Goal: Task Accomplishment & Management: Use online tool/utility

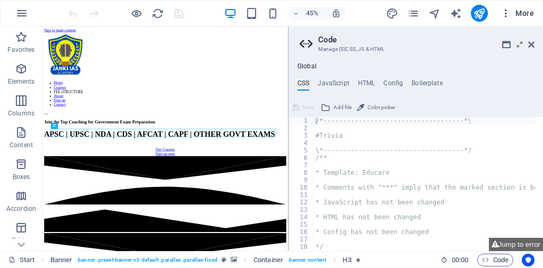
click at [507, 14] on icon "button" at bounding box center [506, 13] width 11 height 11
click at [524, 15] on span "More" at bounding box center [517, 13] width 33 height 11
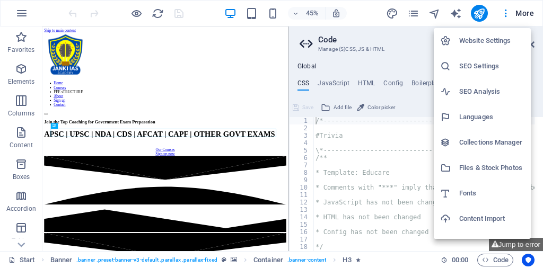
click at [479, 65] on h6 "SEO Settings" at bounding box center [491, 66] width 65 height 13
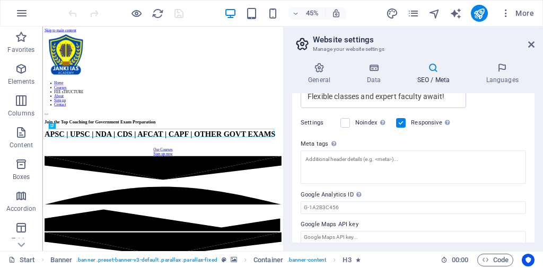
scroll to position [291, 0]
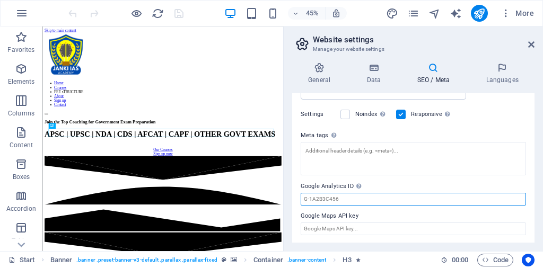
click at [342, 193] on input "Google Analytics ID Please only add the Google Analytics ID. We automatically i…" at bounding box center [413, 199] width 225 height 13
paste input "G-VMK7V68CW6"
type input "G-VMK7V68CW6"
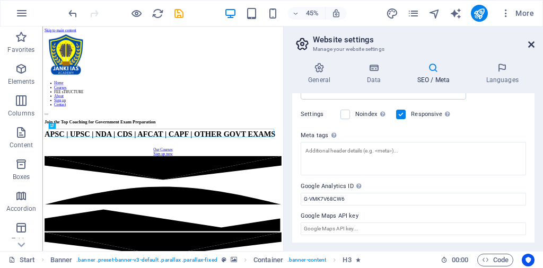
click at [532, 43] on icon at bounding box center [531, 44] width 6 height 8
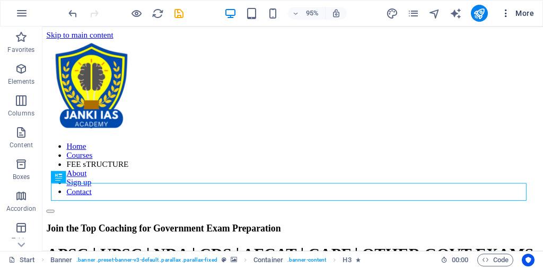
click at [507, 13] on icon "button" at bounding box center [506, 13] width 11 height 11
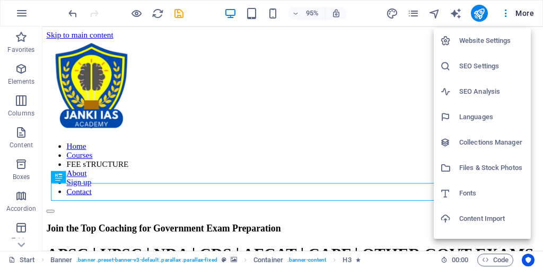
click at [480, 68] on h6 "SEO Settings" at bounding box center [491, 66] width 65 height 13
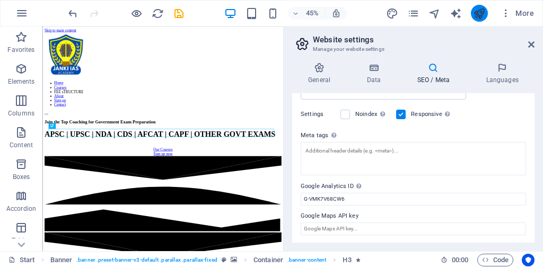
drag, startPoint x: 483, startPoint y: 15, endPoint x: 472, endPoint y: 4, distance: 15.8
click at [483, 15] on icon "publish" at bounding box center [479, 13] width 12 height 12
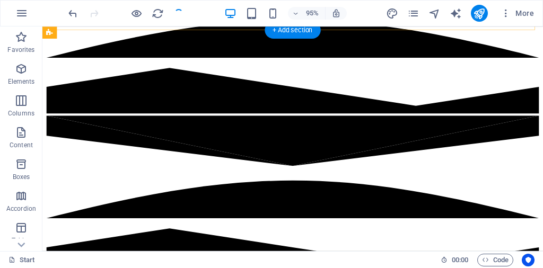
scroll to position [371, 0]
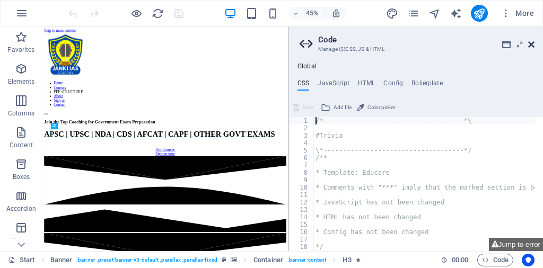
click at [530, 44] on icon at bounding box center [531, 44] width 6 height 8
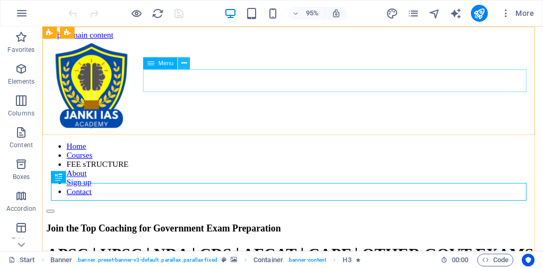
click at [185, 59] on icon at bounding box center [183, 63] width 5 height 11
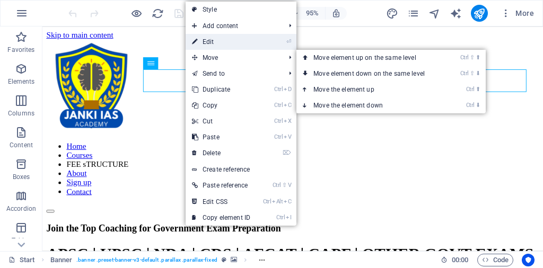
click at [204, 37] on link "⏎ Edit" at bounding box center [221, 42] width 71 height 16
select select
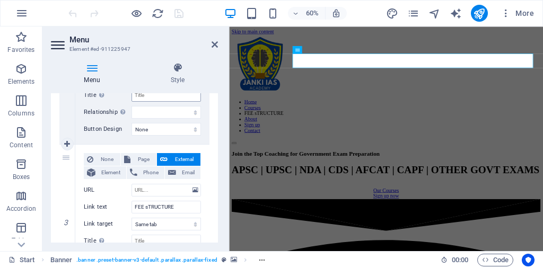
scroll to position [265, 0]
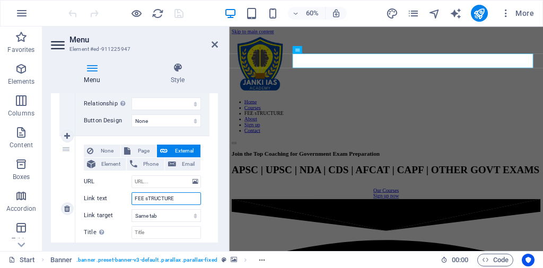
click at [148, 196] on input "FEE sTRUCTURE" at bounding box center [166, 198] width 69 height 13
type input "FEE TRUCTURE"
select select
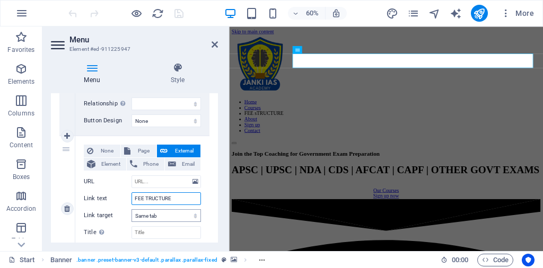
select select
type input "FEE STRUCTURE"
select select
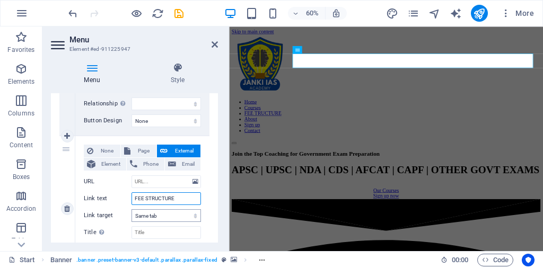
select select
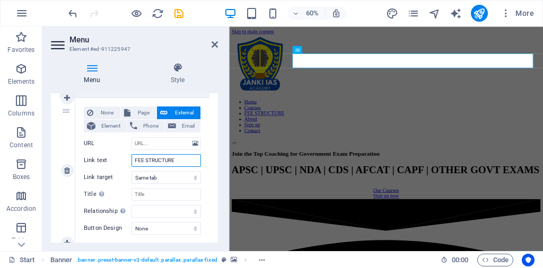
scroll to position [318, 0]
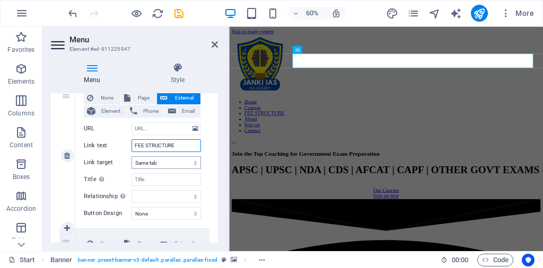
type input "FEE STRUCTURE"
click at [148, 162] on select "New tab Same tab Overlay" at bounding box center [166, 162] width 69 height 13
click at [151, 163] on select "New tab Same tab Overlay" at bounding box center [166, 162] width 69 height 13
click at [177, 163] on select "New tab Same tab Overlay" at bounding box center [166, 162] width 69 height 13
select select "overlay"
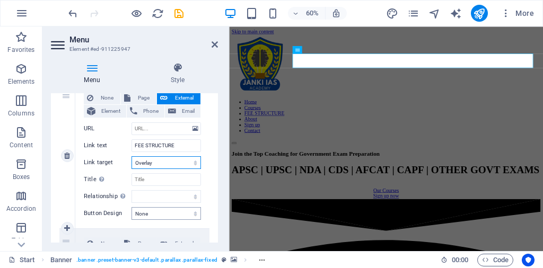
click at [132, 156] on select "New tab Same tab Overlay" at bounding box center [166, 162] width 69 height 13
select select
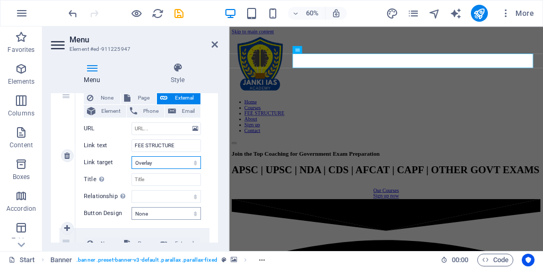
select select
click at [163, 164] on select "New tab Same tab Overlay" at bounding box center [166, 162] width 69 height 13
click at [149, 211] on select "None Default Primary Secondary" at bounding box center [166, 213] width 69 height 13
click at [146, 211] on select "None Default Primary Secondary" at bounding box center [166, 213] width 69 height 13
click at [151, 164] on select "New tab Same tab Overlay" at bounding box center [166, 162] width 69 height 13
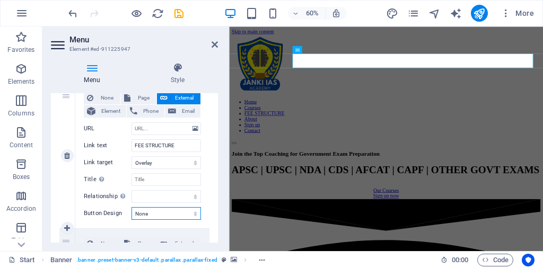
click at [142, 214] on select "None Default Primary Secondary" at bounding box center [166, 213] width 69 height 13
click at [151, 163] on select "New tab Same tab Overlay" at bounding box center [166, 162] width 69 height 13
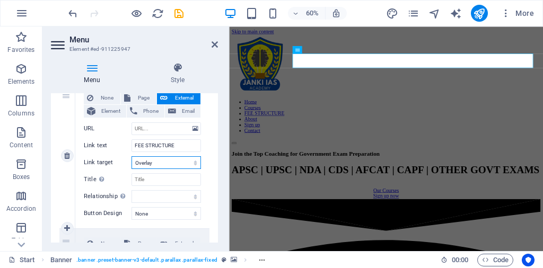
select select
click at [132, 156] on select "New tab Same tab Overlay" at bounding box center [166, 162] width 69 height 13
select select
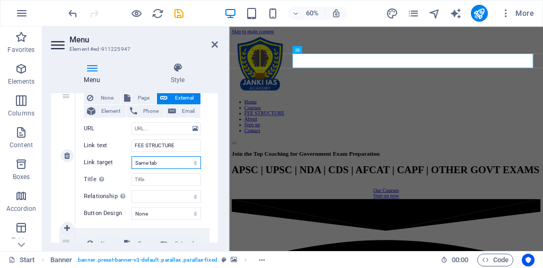
select select
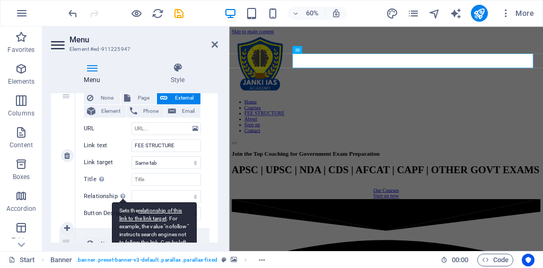
click at [123, 203] on div "Sets the relationship of this link to the link target . For example, the value …" at bounding box center [154, 231] width 85 height 56
click at [132, 196] on select "alternate author bookmark external help license next nofollow noreferrer noopen…" at bounding box center [166, 196] width 69 height 13
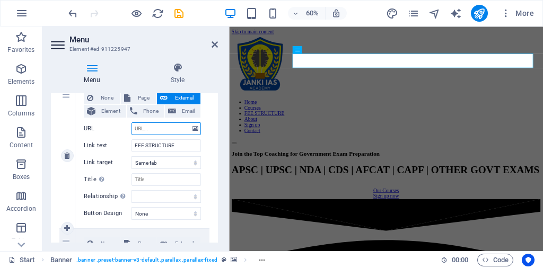
click at [176, 128] on input "URL" at bounding box center [166, 128] width 69 height 13
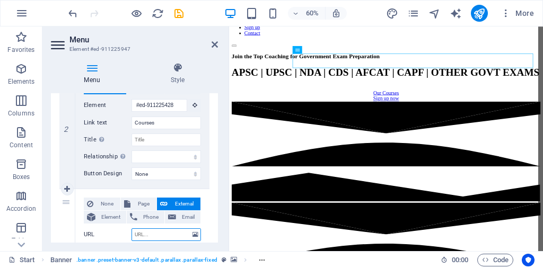
scroll to position [0, 0]
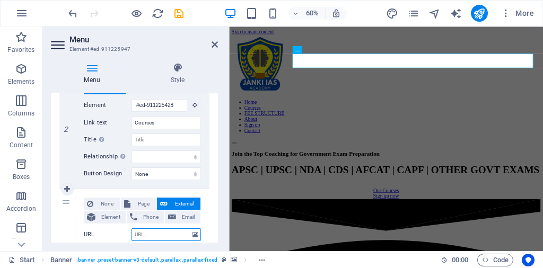
click at [157, 235] on input "URL" at bounding box center [166, 235] width 69 height 13
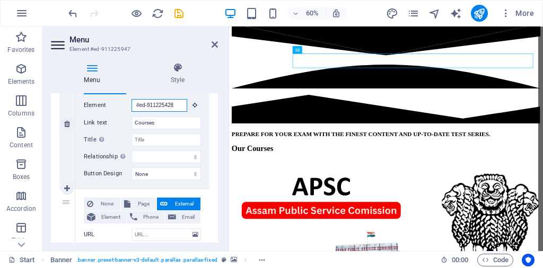
click at [148, 107] on input "#ed-911225428" at bounding box center [160, 105] width 56 height 13
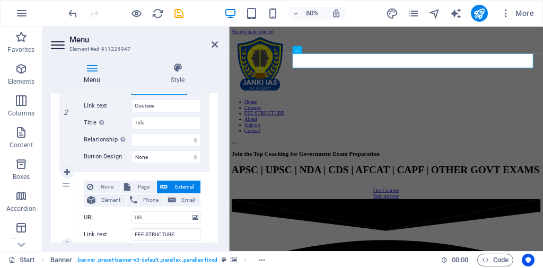
scroll to position [212, 0]
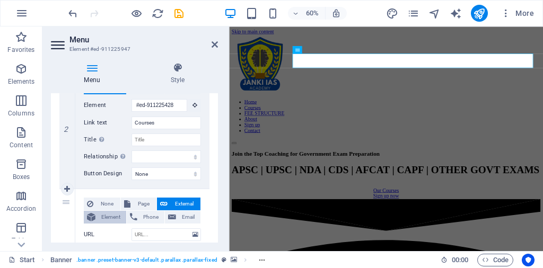
click at [104, 214] on span "Element" at bounding box center [111, 217] width 24 height 13
select select
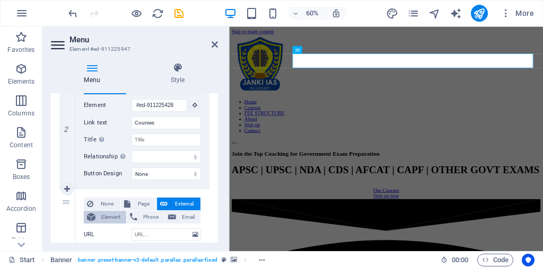
select select
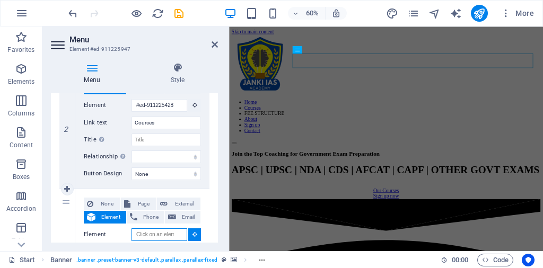
click at [163, 234] on input "Element" at bounding box center [160, 235] width 56 height 13
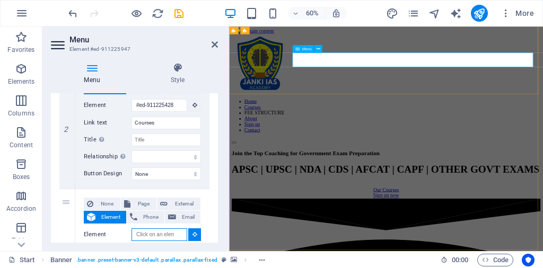
scroll to position [0, 0]
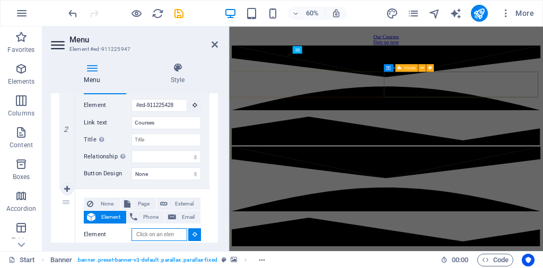
click at [152, 231] on input "Element" at bounding box center [160, 235] width 56 height 13
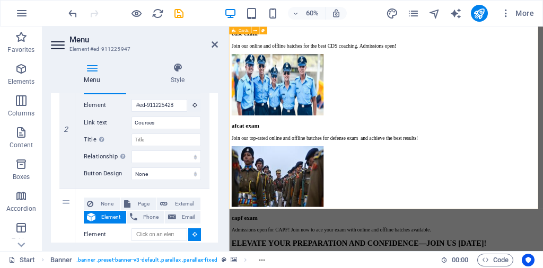
scroll to position [2105, 0]
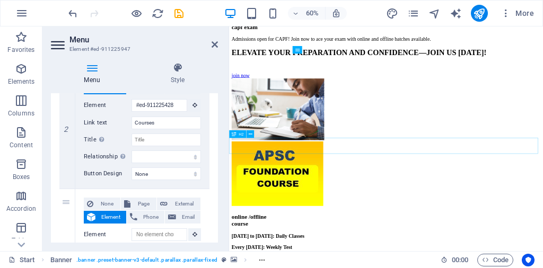
select select
type input "#ed-1011924447"
select select
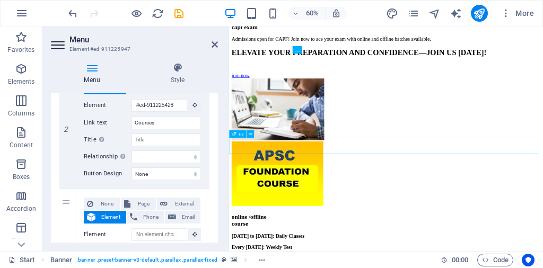
select select
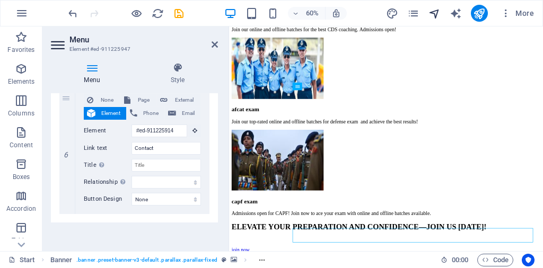
scroll to position [1761, 0]
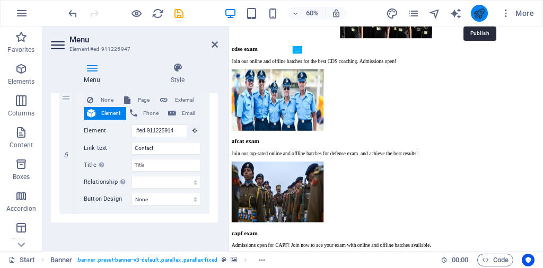
click at [477, 16] on icon "publish" at bounding box center [479, 13] width 12 height 12
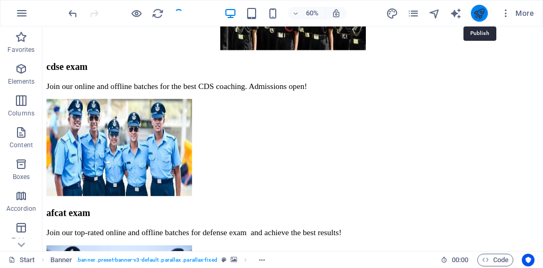
checkbox input "false"
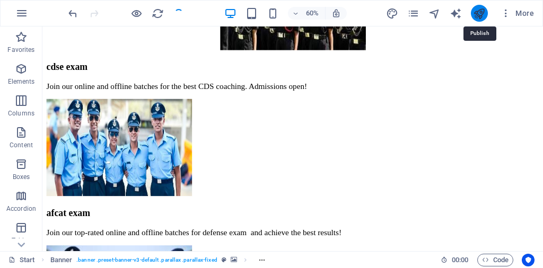
checkbox input "false"
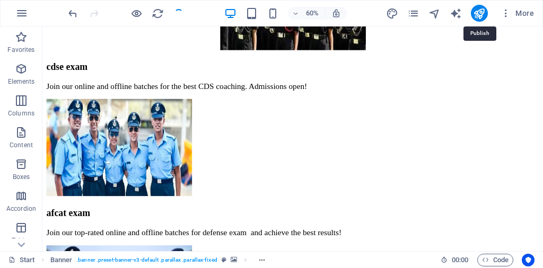
scroll to position [1762, 0]
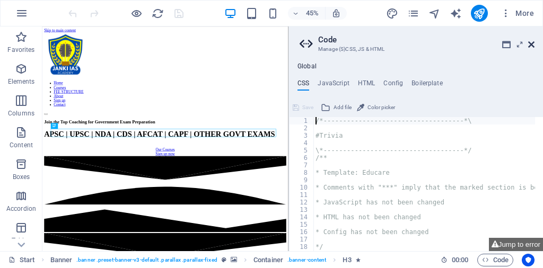
click at [531, 43] on icon at bounding box center [531, 44] width 6 height 8
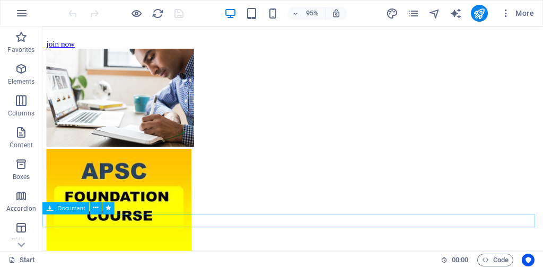
scroll to position [2121, 0]
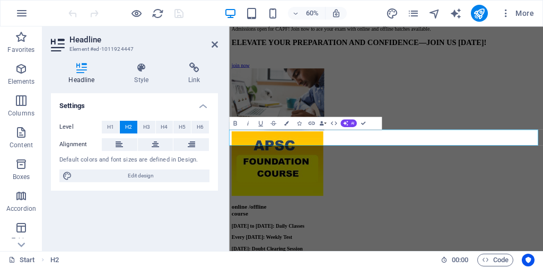
scroll to position [2119, 0]
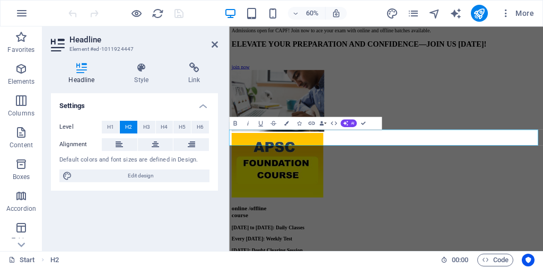
click at [310, 124] on icon "button" at bounding box center [311, 122] width 7 height 7
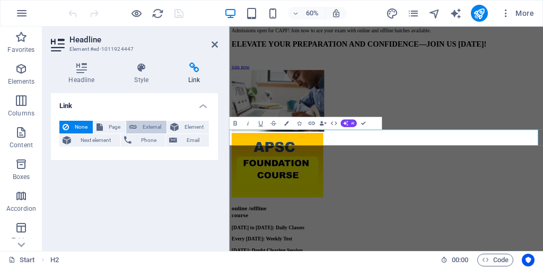
click at [137, 128] on button "External" at bounding box center [146, 127] width 40 height 13
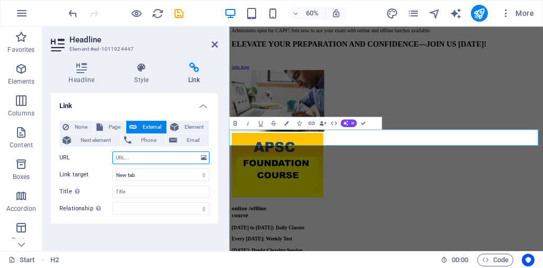
click at [190, 158] on input "URL" at bounding box center [160, 158] width 97 height 13
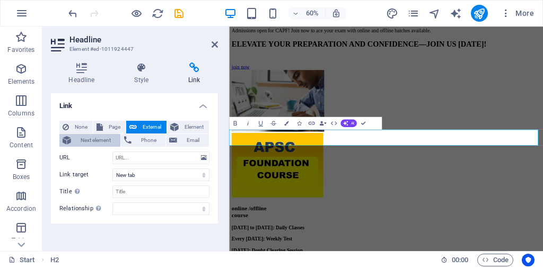
click at [98, 140] on span "Next element" at bounding box center [95, 140] width 43 height 13
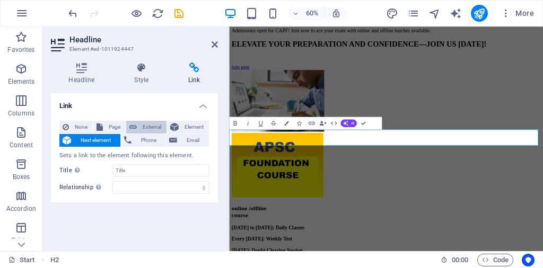
click at [151, 128] on span "External" at bounding box center [151, 127] width 23 height 13
select select "blank"
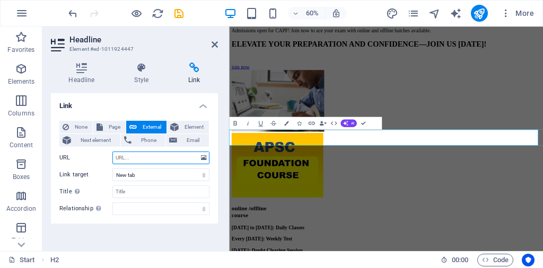
click at [191, 160] on input "URL" at bounding box center [160, 158] width 97 height 13
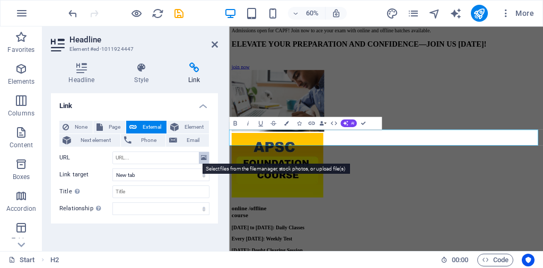
click at [201, 159] on icon at bounding box center [204, 158] width 6 height 12
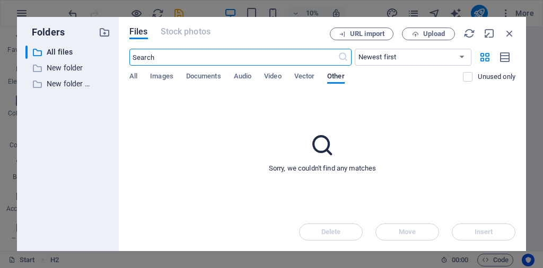
scroll to position [3890, 0]
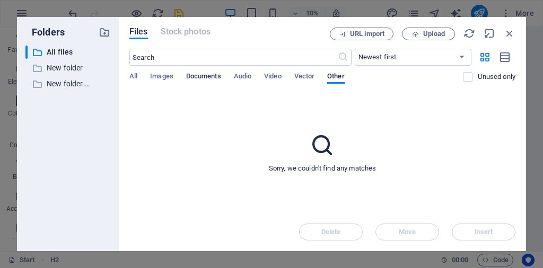
click at [203, 78] on span "Documents" at bounding box center [203, 77] width 35 height 15
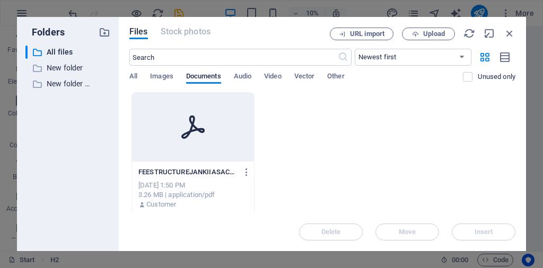
click at [161, 145] on div at bounding box center [193, 127] width 122 height 69
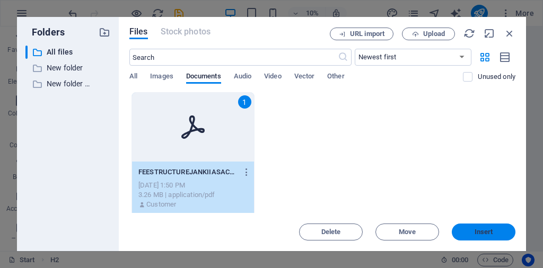
click at [484, 232] on span "Insert" at bounding box center [484, 232] width 19 height 6
type input "https://cdn1.site-media.eu/images/document/19692261/FEESTRUCTUREJANKIIASACADEMY…"
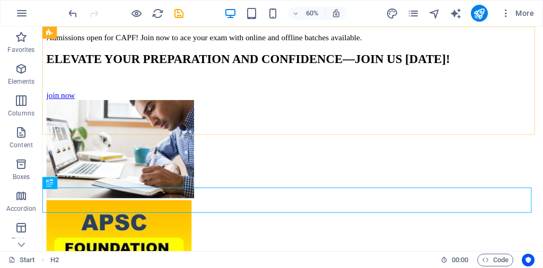
scroll to position [2121, 0]
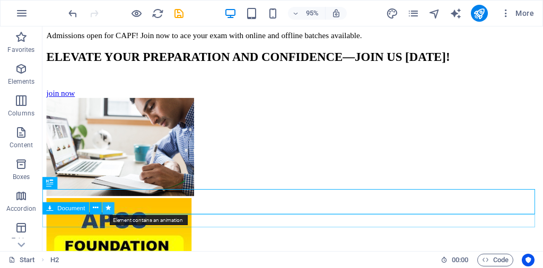
click at [109, 209] on icon at bounding box center [108, 208] width 5 height 11
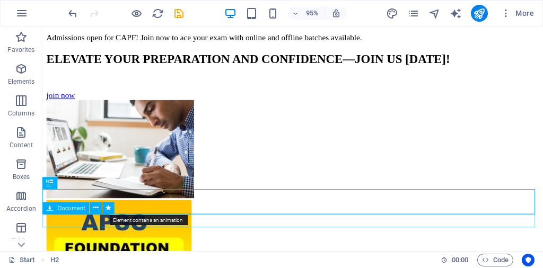
select select "flash"
select select "s"
select select "scroll"
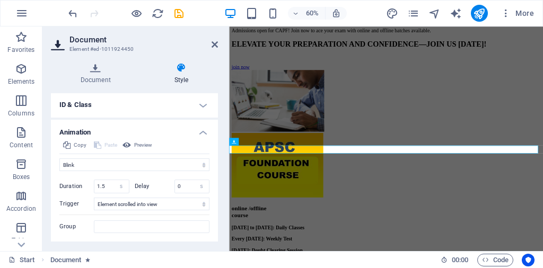
scroll to position [212, 0]
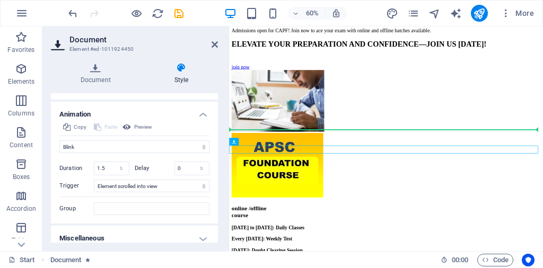
drag, startPoint x: 468, startPoint y: 168, endPoint x: 517, endPoint y: 165, distance: 49.4
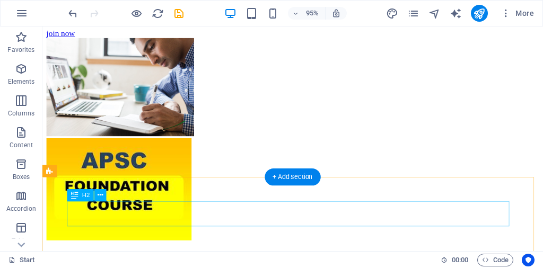
scroll to position [2174, 0]
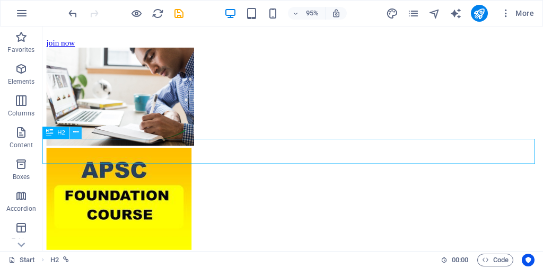
click at [78, 133] on icon at bounding box center [75, 132] width 5 height 11
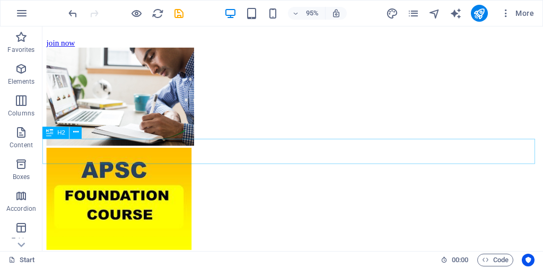
click at [59, 132] on span "H2" at bounding box center [62, 133] width 8 height 6
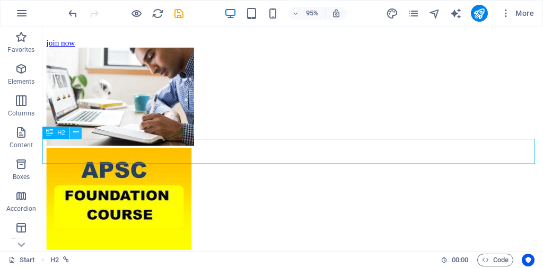
click at [78, 134] on button at bounding box center [76, 133] width 12 height 12
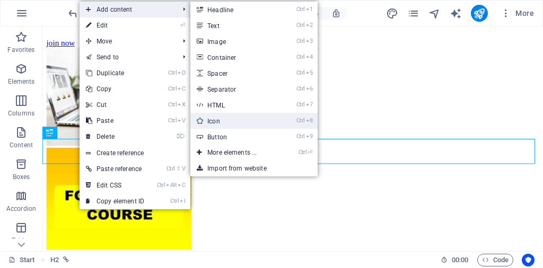
drag, startPoint x: 212, startPoint y: 122, endPoint x: 146, endPoint y: 236, distance: 131.9
click at [212, 122] on link "Ctrl 8 Icon" at bounding box center [233, 121] width 87 height 16
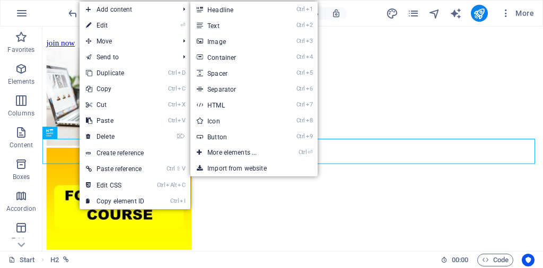
select select "xMidYMid"
select select "px"
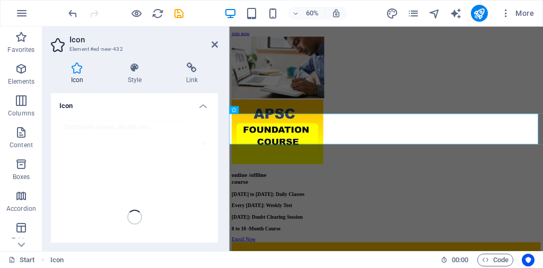
scroll to position [2172, 0]
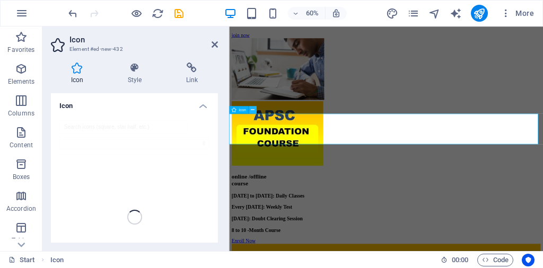
click at [251, 112] on icon at bounding box center [253, 110] width 4 height 7
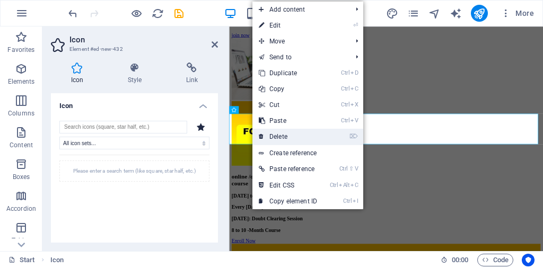
drag, startPoint x: 278, startPoint y: 136, endPoint x: 246, endPoint y: 123, distance: 34.5
click at [278, 136] on link "⌦ Delete" at bounding box center [287, 137] width 71 height 16
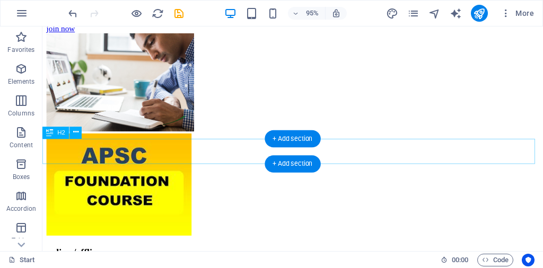
scroll to position [2174, 0]
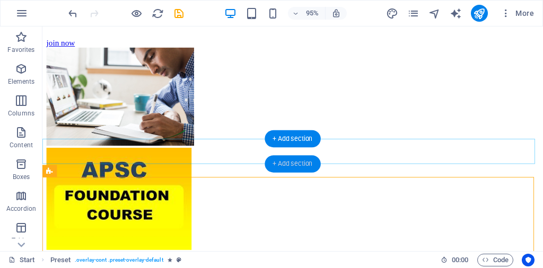
click at [284, 161] on div "+ Add section" at bounding box center [293, 163] width 56 height 17
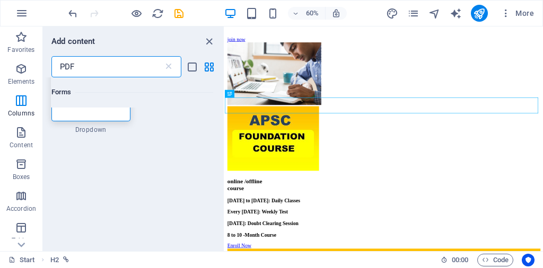
scroll to position [0, 0]
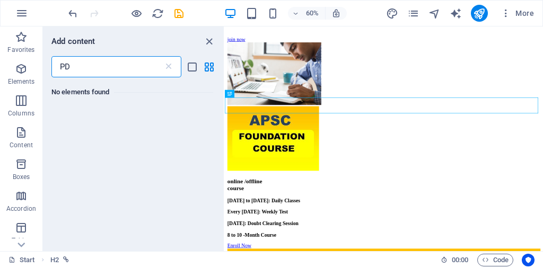
type input "P"
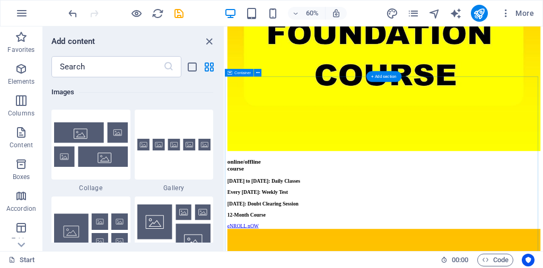
scroll to position [2811, 0]
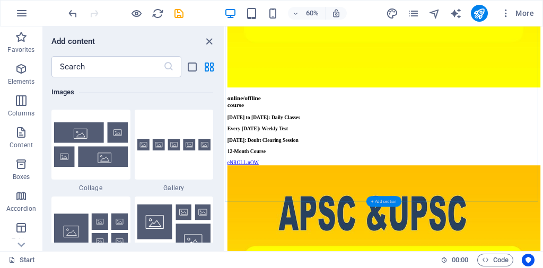
click at [384, 200] on div "+ Add section" at bounding box center [383, 201] width 35 height 11
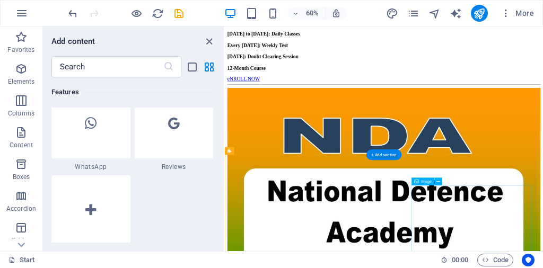
scroll to position [3394, 0]
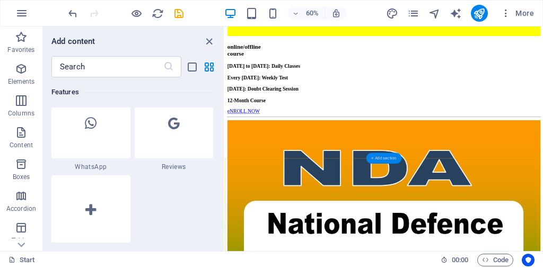
click at [383, 160] on div "+ Add section" at bounding box center [383, 158] width 35 height 11
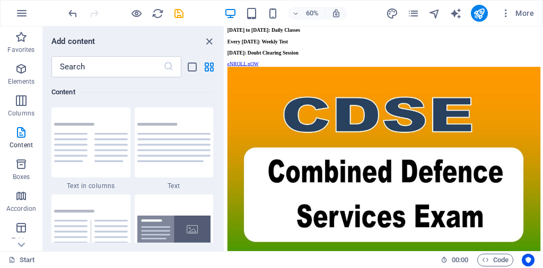
scroll to position [3977, 0]
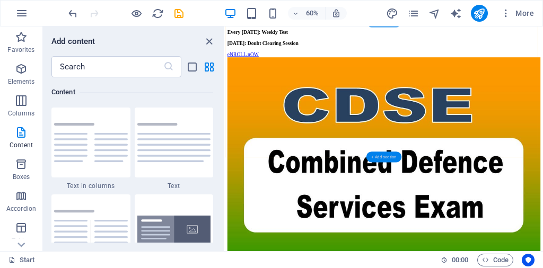
click at [380, 154] on div "+ Add section" at bounding box center [383, 157] width 35 height 11
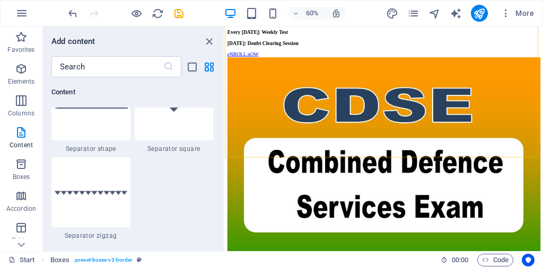
scroll to position [2916, 0]
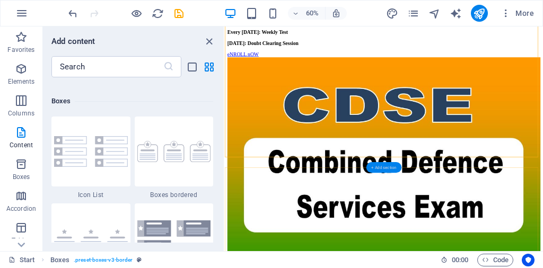
click at [384, 168] on div "+ Add section" at bounding box center [383, 167] width 35 height 11
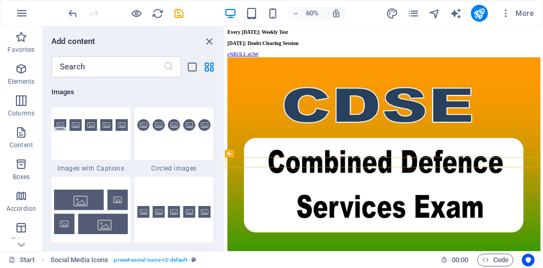
scroll to position [5408, 0]
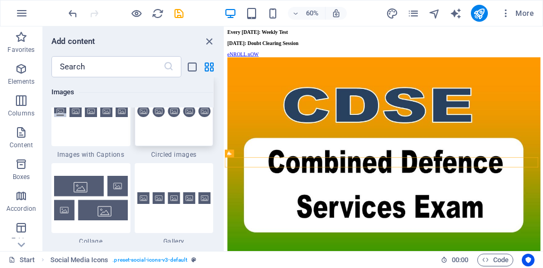
drag, startPoint x: 170, startPoint y: 123, endPoint x: 974, endPoint y: 797, distance: 1049.1
click at [170, 123] on div at bounding box center [174, 111] width 79 height 70
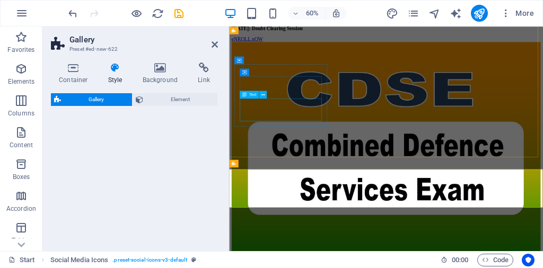
select select "rem"
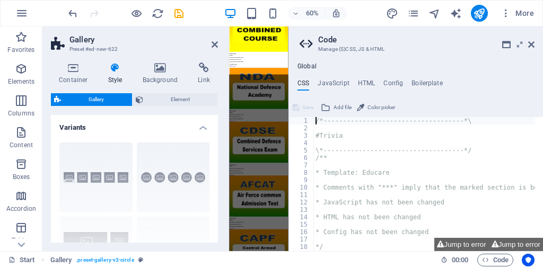
scroll to position [5815, 0]
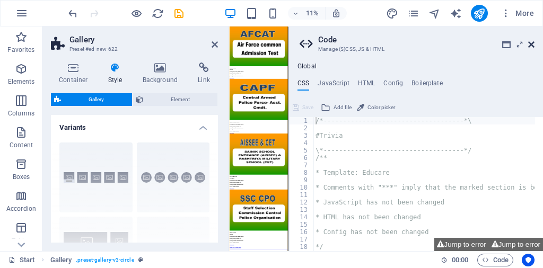
click at [530, 45] on icon at bounding box center [531, 44] width 6 height 8
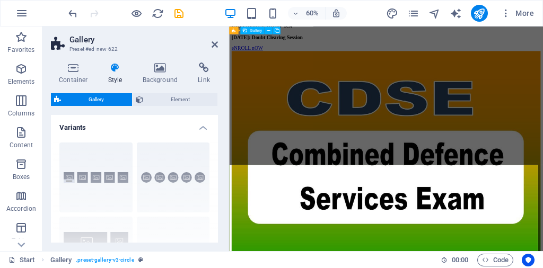
scroll to position [3920, 0]
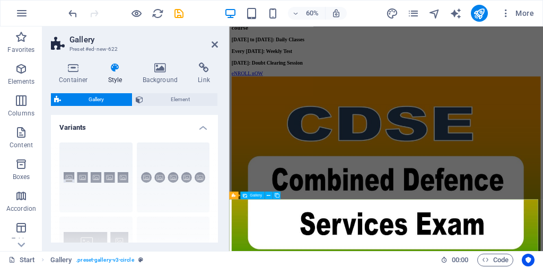
click at [267, 196] on icon at bounding box center [269, 195] width 4 height 7
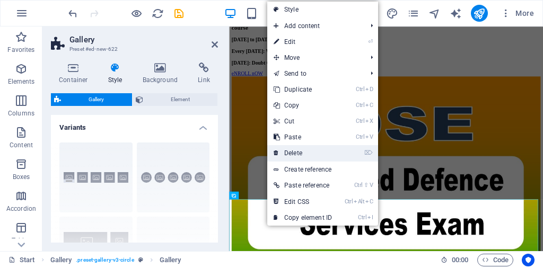
click at [294, 152] on link "⌦ Delete" at bounding box center [302, 153] width 71 height 16
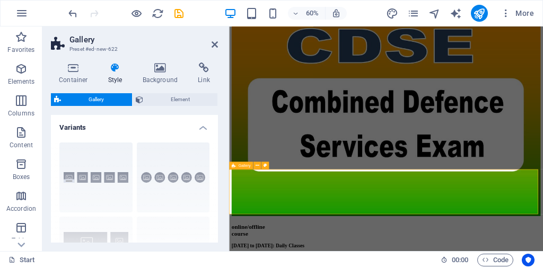
scroll to position [4080, 0]
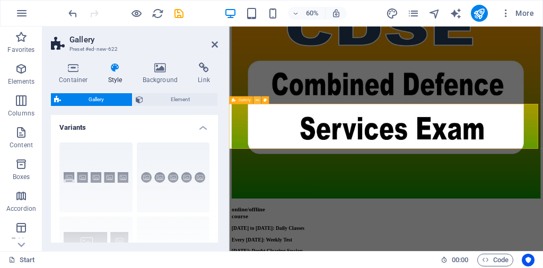
click at [257, 100] on icon at bounding box center [258, 100] width 4 height 7
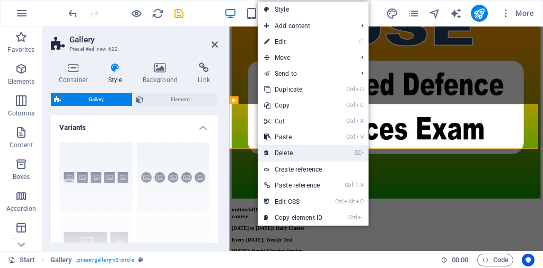
click at [292, 153] on link "⌦ Delete" at bounding box center [293, 153] width 71 height 16
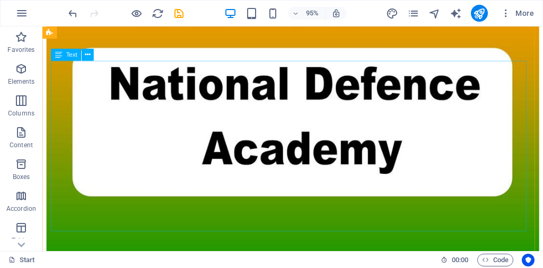
scroll to position [3553, 0]
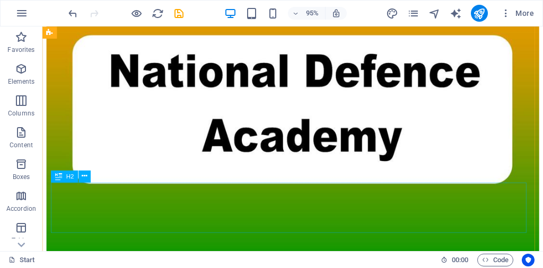
scroll to position [3659, 0]
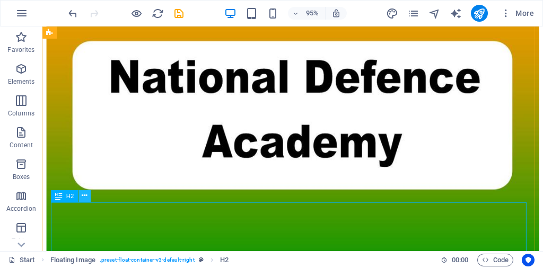
click at [85, 197] on icon at bounding box center [84, 196] width 5 height 11
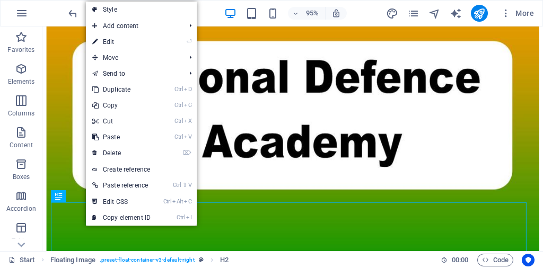
drag, startPoint x: 122, startPoint y: 40, endPoint x: 135, endPoint y: 41, distance: 12.2
click at [122, 40] on link "⏎ Edit" at bounding box center [121, 42] width 71 height 16
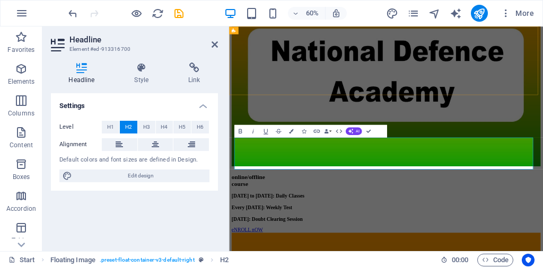
scroll to position [3657, 0]
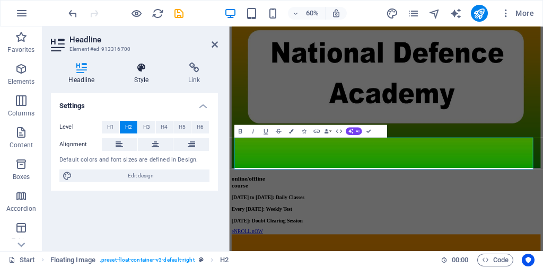
click at [141, 71] on icon at bounding box center [142, 68] width 50 height 11
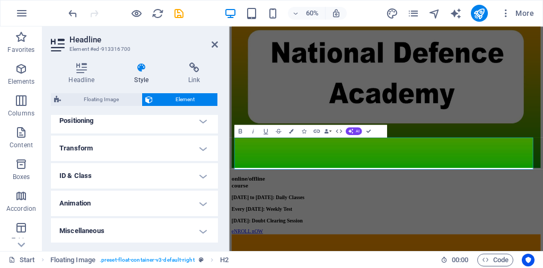
scroll to position [320, 0]
click at [161, 197] on h4 "Animation" at bounding box center [134, 202] width 167 height 25
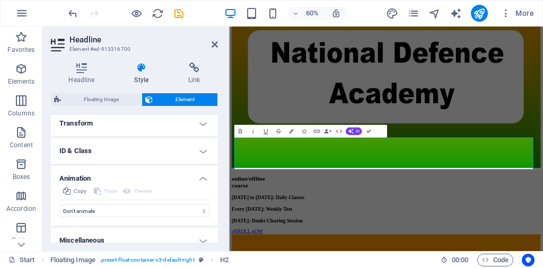
scroll to position [354, 0]
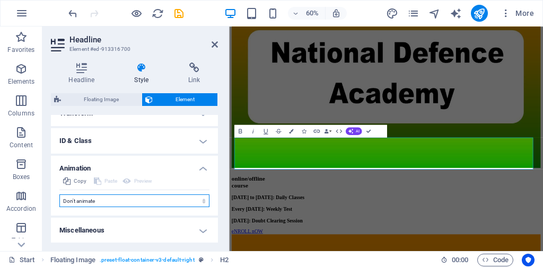
click at [118, 201] on select "Don't animate Show / Hide Slide up/down Zoom in/out Slide left to right Slide r…" at bounding box center [134, 201] width 150 height 13
select select "flash"
click at [59, 195] on select "Don't animate Show / Hide Slide up/down Zoom in/out Slide left to right Slide r…" at bounding box center [134, 201] width 150 height 13
select select "scroll"
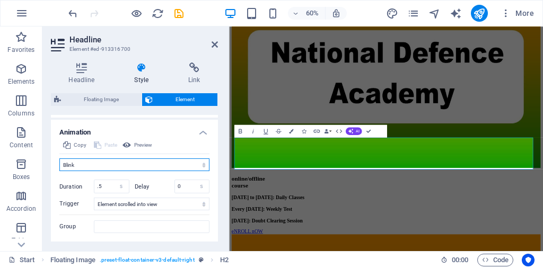
scroll to position [407, 0]
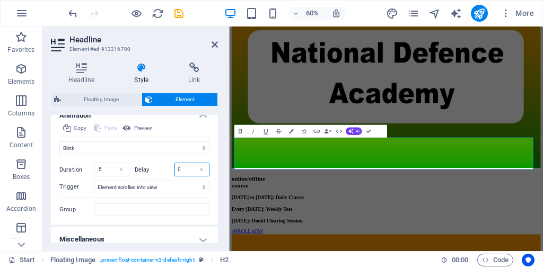
click at [185, 169] on input "0" at bounding box center [192, 169] width 34 height 13
drag, startPoint x: 103, startPoint y: 170, endPoint x: 80, endPoint y: 174, distance: 23.7
click at [80, 174] on div "Duration .5 s ms" at bounding box center [94, 170] width 70 height 14
type input "2.5"
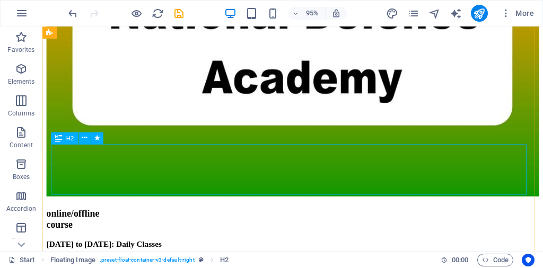
scroll to position [3712, 0]
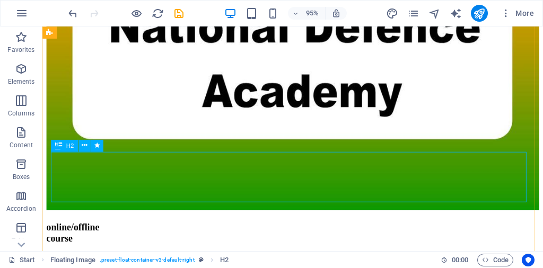
click at [85, 149] on icon at bounding box center [84, 146] width 5 height 11
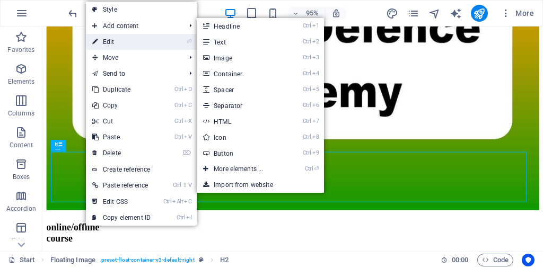
click at [104, 38] on link "⏎ Edit" at bounding box center [121, 42] width 71 height 16
select select "flash"
select select "s"
select select "scroll"
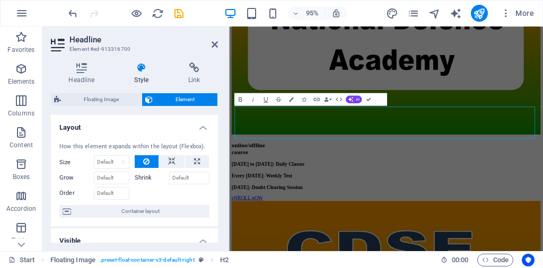
scroll to position [3710, 0]
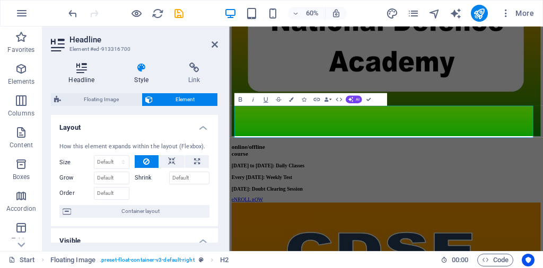
click at [80, 72] on icon at bounding box center [82, 68] width 62 height 11
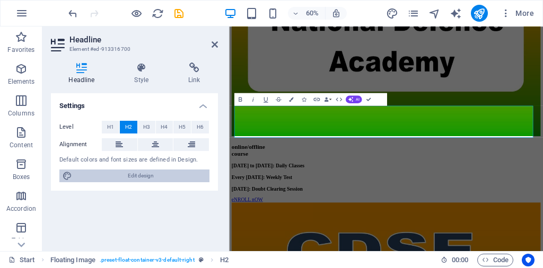
drag, startPoint x: 136, startPoint y: 174, endPoint x: 470, endPoint y: 1764, distance: 1624.7
click at [136, 174] on span "Edit design" at bounding box center [140, 176] width 131 height 13
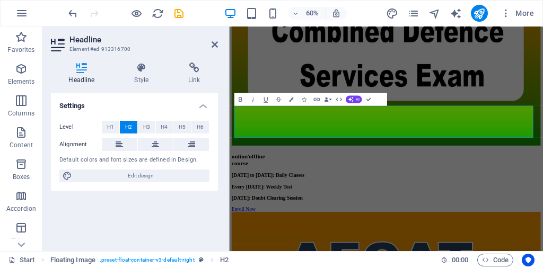
select select "px"
select select "300"
select select "px"
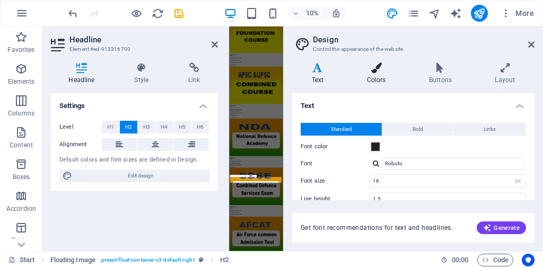
click at [370, 74] on h4 "Colors" at bounding box center [378, 74] width 62 height 22
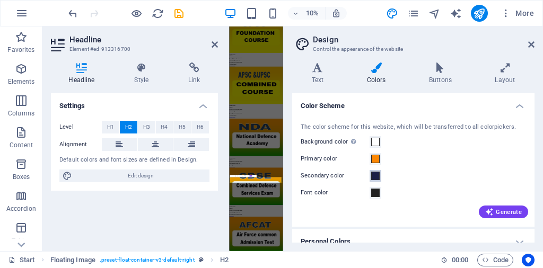
click at [372, 179] on span at bounding box center [375, 176] width 8 height 8
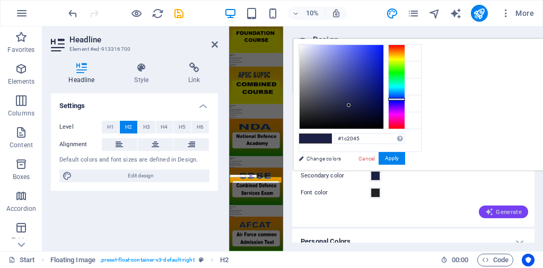
click at [506, 216] on span "Generate" at bounding box center [503, 212] width 37 height 8
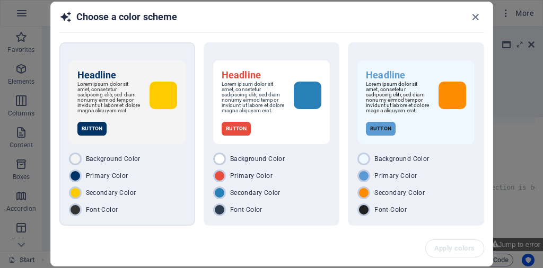
click at [86, 130] on p "Button" at bounding box center [92, 129] width 30 height 14
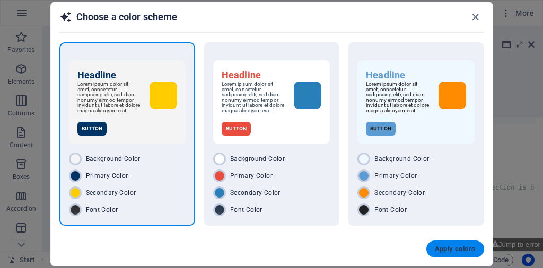
click at [445, 250] on span "Apply colors" at bounding box center [455, 249] width 41 height 8
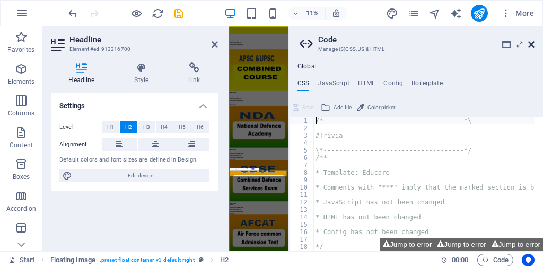
click at [529, 46] on icon at bounding box center [531, 44] width 6 height 8
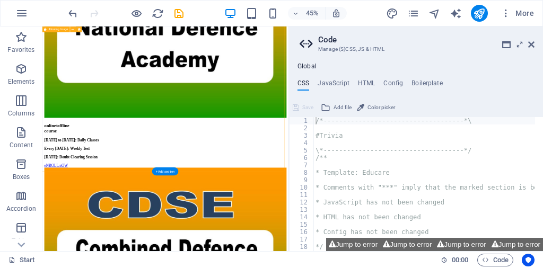
scroll to position [3722, 0]
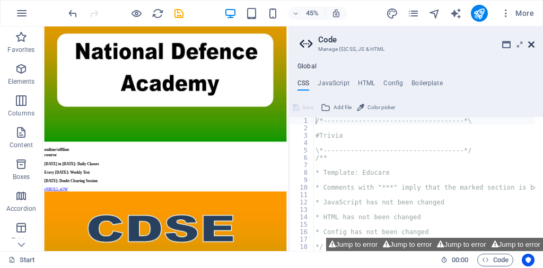
click at [529, 47] on icon at bounding box center [531, 44] width 6 height 8
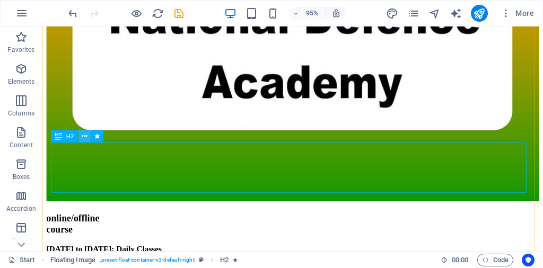
click at [84, 137] on icon at bounding box center [84, 136] width 5 height 11
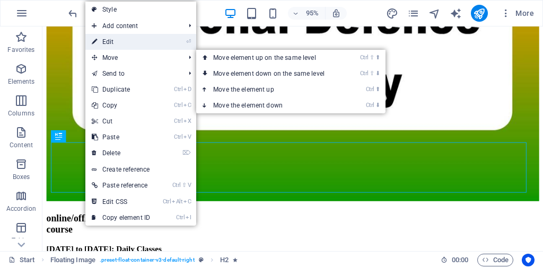
click at [109, 43] on link "⏎ Edit" at bounding box center [120, 42] width 71 height 16
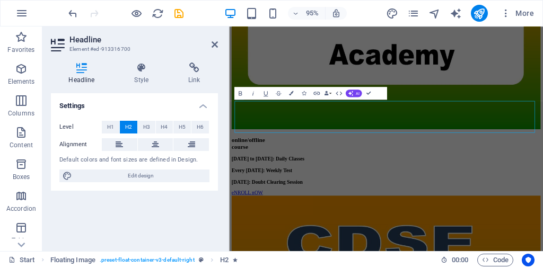
scroll to position [3720, 0]
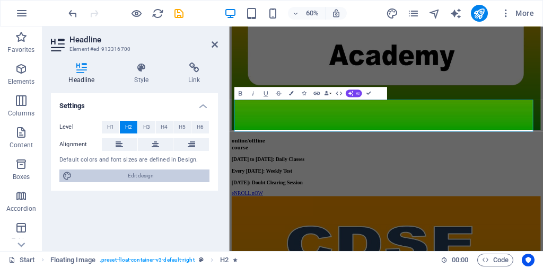
click at [146, 177] on span "Edit design" at bounding box center [140, 176] width 131 height 13
select select "px"
select select "300"
select select "px"
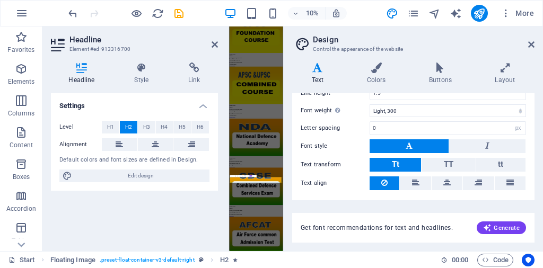
scroll to position [133, 0]
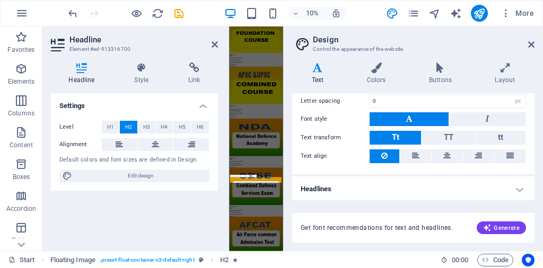
click at [428, 186] on h4 "Headlines" at bounding box center [413, 189] width 242 height 25
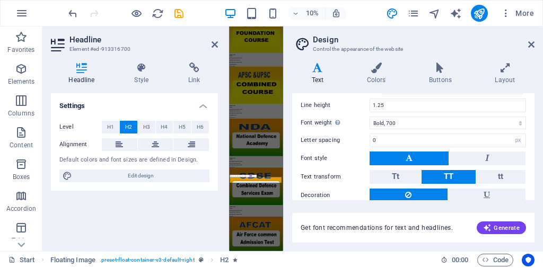
scroll to position [239, 0]
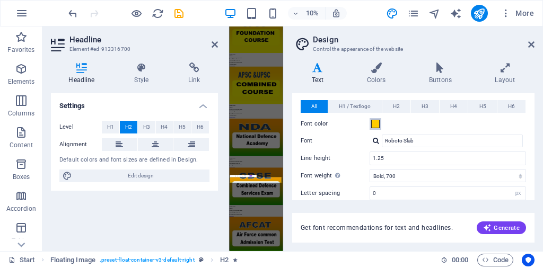
click at [376, 125] on span at bounding box center [375, 124] width 8 height 8
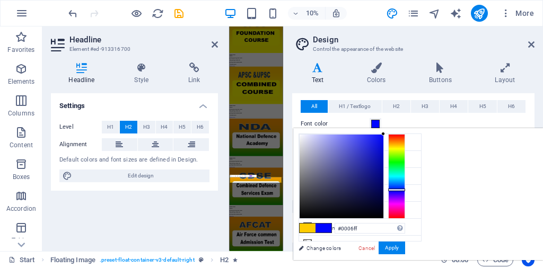
click at [405, 189] on div at bounding box center [396, 176] width 17 height 85
click at [405, 194] on div at bounding box center [396, 176] width 17 height 85
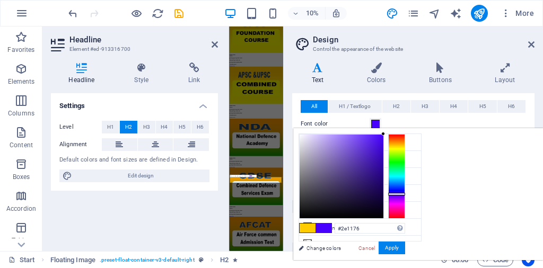
click at [383, 179] on div at bounding box center [342, 177] width 84 height 84
click at [405, 174] on div at bounding box center [396, 176] width 17 height 85
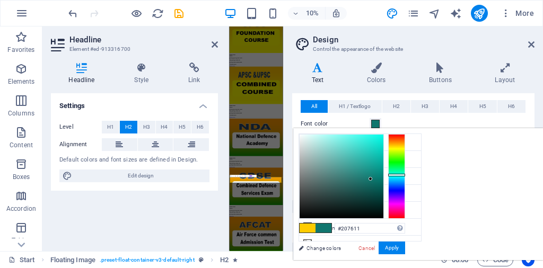
click at [405, 160] on div at bounding box center [396, 176] width 17 height 85
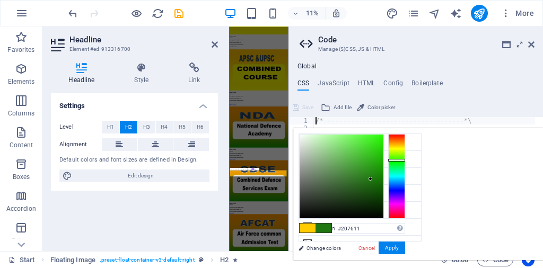
type input "#117625"
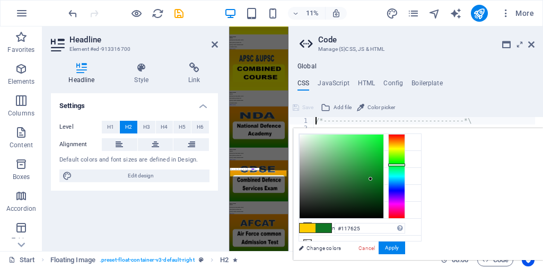
click at [405, 164] on div at bounding box center [396, 176] width 17 height 85
click at [405, 247] on button "Apply" at bounding box center [392, 248] width 27 height 13
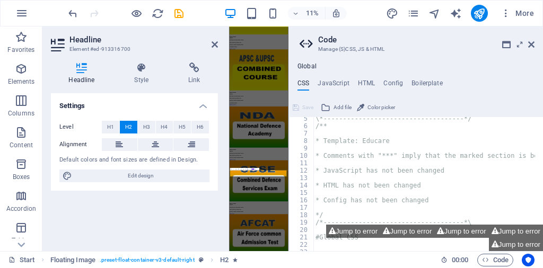
scroll to position [127, 0]
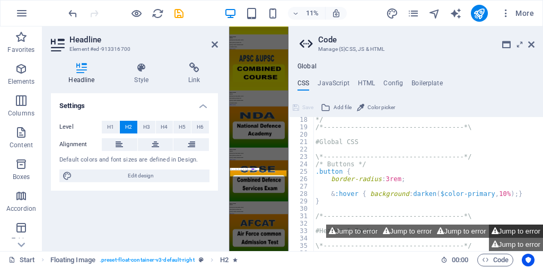
click at [511, 230] on button "Jump to error" at bounding box center [516, 231] width 54 height 13
type textarea "@include call-to-action-button($headline-color: #da1515);"
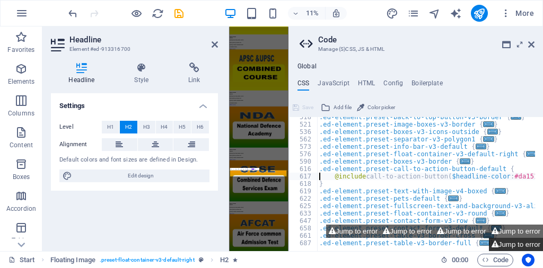
scroll to position [761, 0]
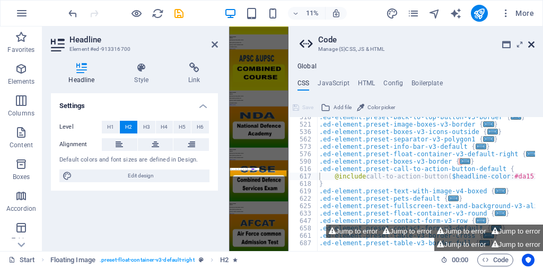
click at [530, 41] on icon at bounding box center [531, 44] width 6 height 8
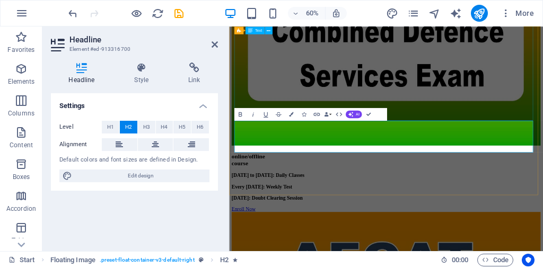
scroll to position [3685, 0]
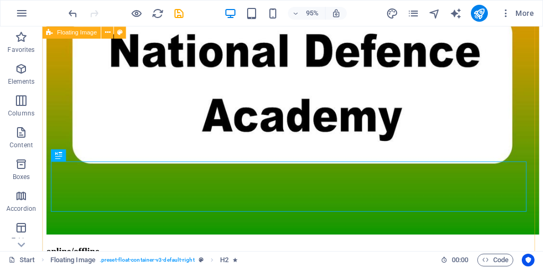
scroll to position [3740, 0]
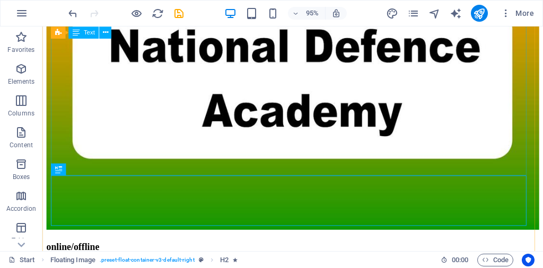
scroll to position [3687, 0]
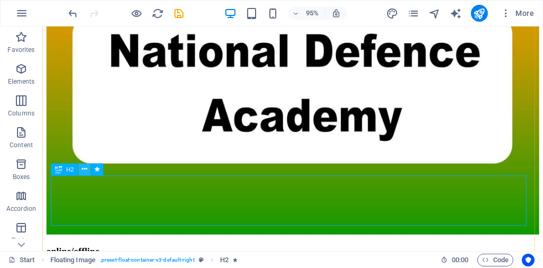
click at [85, 172] on icon at bounding box center [84, 169] width 5 height 11
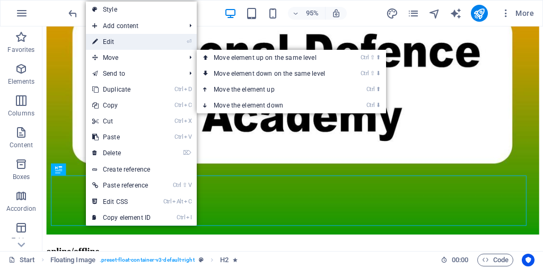
click at [110, 37] on link "⏎ Edit" at bounding box center [121, 42] width 71 height 16
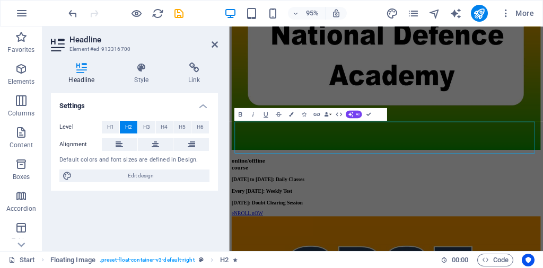
scroll to position [3685, 0]
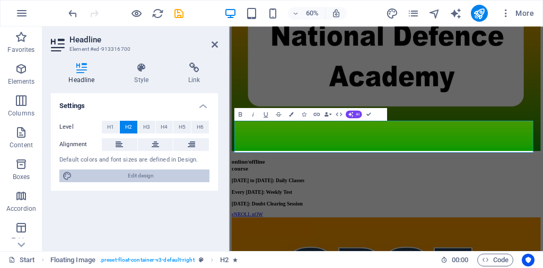
click at [146, 181] on span "Edit design" at bounding box center [140, 176] width 131 height 13
select select "px"
select select "300"
select select "px"
select select "700"
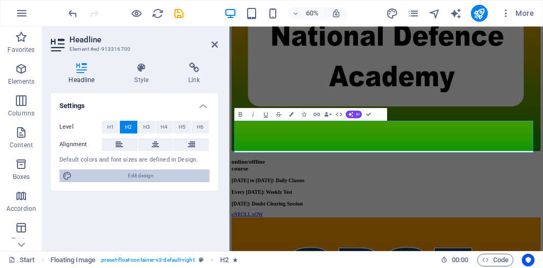
select select "px"
select select "rem"
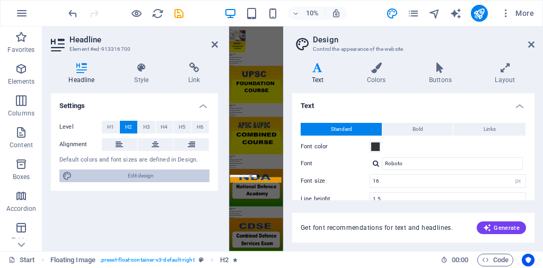
scroll to position [4168, 0]
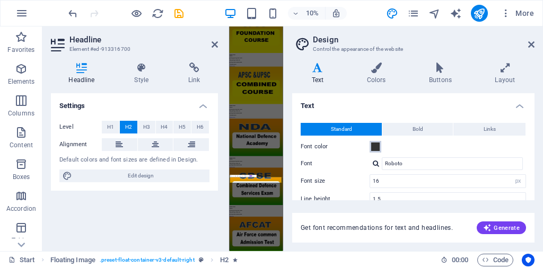
click at [378, 147] on span at bounding box center [375, 147] width 8 height 8
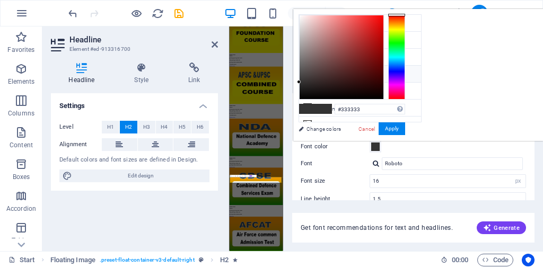
click at [405, 57] on div at bounding box center [396, 57] width 17 height 85
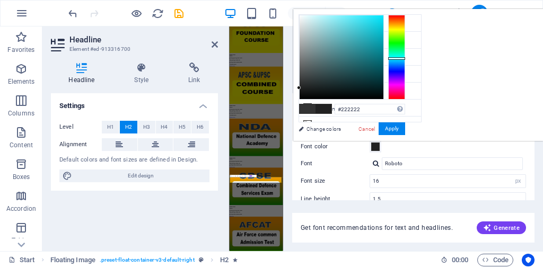
click at [405, 58] on div at bounding box center [396, 57] width 17 height 85
click at [383, 48] on div at bounding box center [342, 57] width 84 height 84
click at [383, 29] on div at bounding box center [342, 57] width 84 height 84
click at [383, 45] on div at bounding box center [342, 57] width 84 height 84
click at [405, 69] on div at bounding box center [396, 57] width 17 height 85
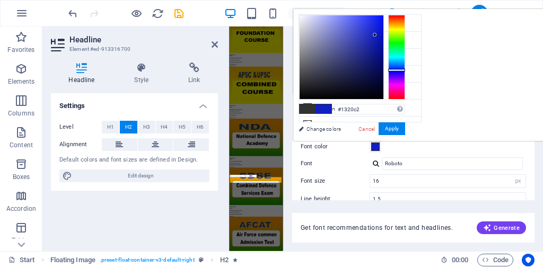
click at [383, 34] on div at bounding box center [342, 57] width 84 height 84
click at [405, 62] on div at bounding box center [396, 57] width 17 height 85
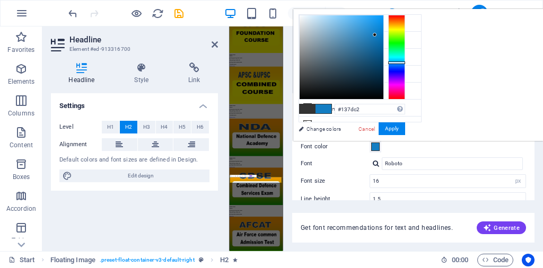
type input "#1b6291"
click at [383, 51] on div at bounding box center [342, 57] width 84 height 84
click at [405, 127] on button "Apply" at bounding box center [392, 128] width 27 height 13
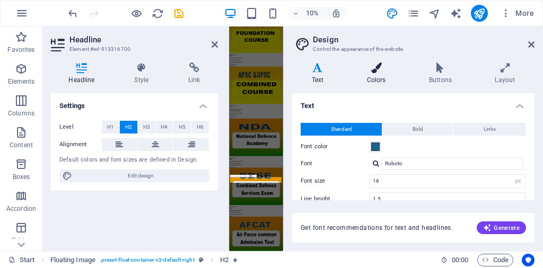
click at [369, 76] on h4 "Colors" at bounding box center [378, 74] width 62 height 22
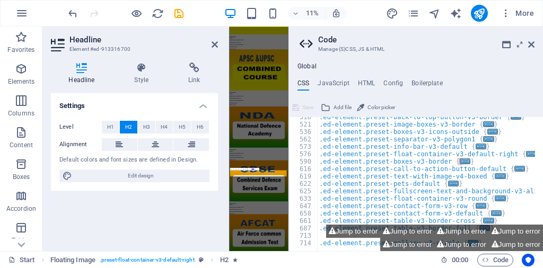
scroll to position [761, 0]
click at [437, 75] on div "Global CSS JavaScript HTML Config Boilerplate /*-------------------------------…" at bounding box center [416, 157] width 254 height 189
click at [530, 44] on icon at bounding box center [531, 44] width 6 height 8
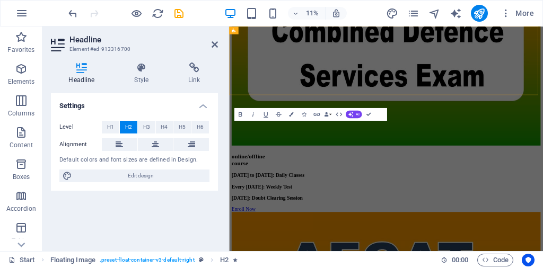
scroll to position [3685, 0]
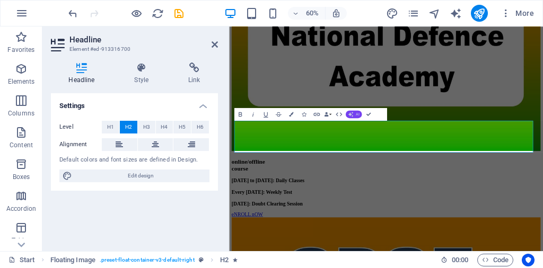
click at [357, 113] on span "AI" at bounding box center [358, 114] width 4 height 4
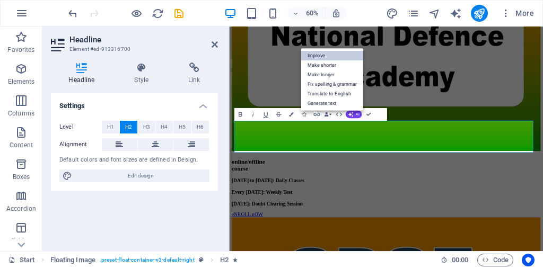
click at [308, 51] on link "Improve" at bounding box center [332, 55] width 62 height 10
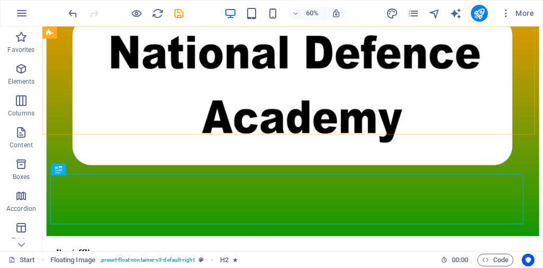
scroll to position [3687, 0]
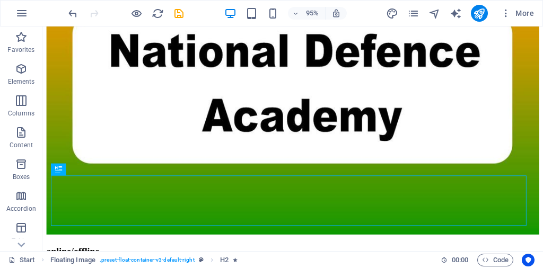
drag, startPoint x: 15, startPoint y: 174, endPoint x: 260, endPoint y: 251, distance: 257.4
click at [15, 174] on p "Boxes" at bounding box center [21, 177] width 17 height 8
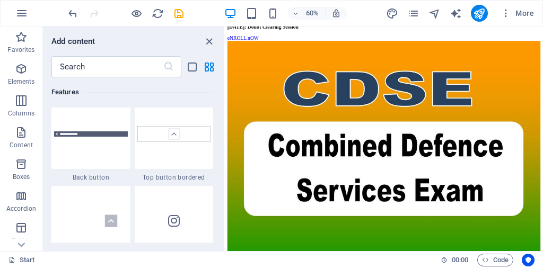
scroll to position [4993, 0]
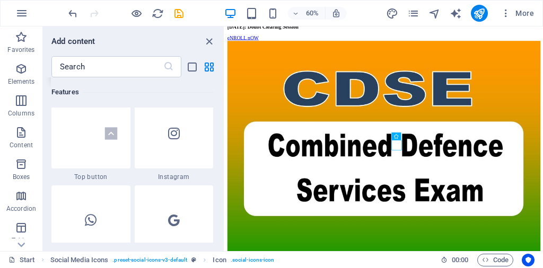
scroll to position [5205, 0]
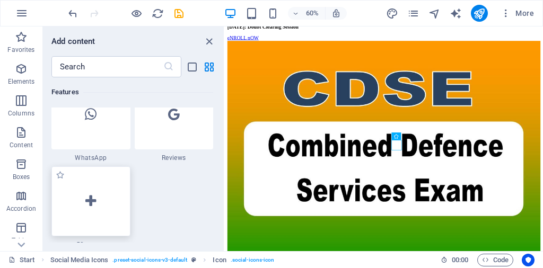
click at [89, 203] on icon at bounding box center [90, 202] width 11 height 14
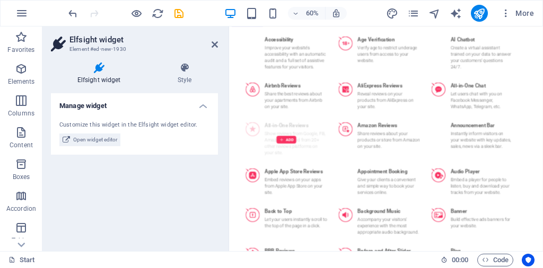
scroll to position [53, 0]
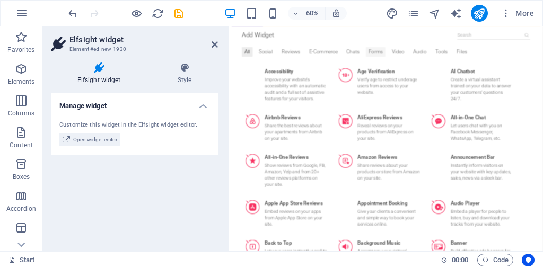
click at [462, 69] on div "Forms" at bounding box center [473, 69] width 32 height 16
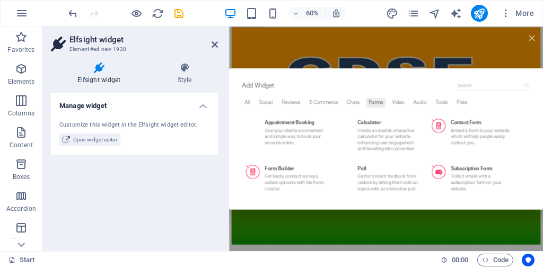
scroll to position [0, 0]
click at [332, 186] on div "ADD" at bounding box center [324, 209] width 148 height 71
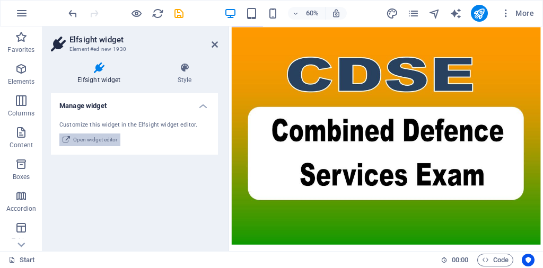
click at [99, 138] on span "Open widget editor" at bounding box center [95, 140] width 44 height 13
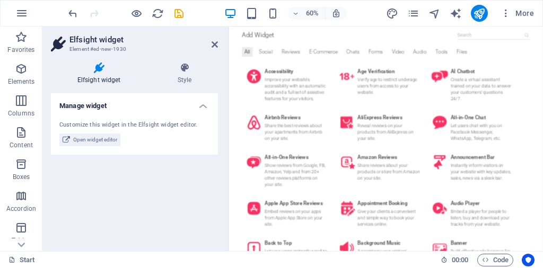
scroll to position [106, 0]
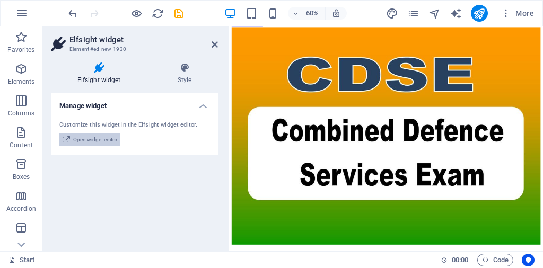
click at [101, 137] on span "Open widget editor" at bounding box center [95, 140] width 44 height 13
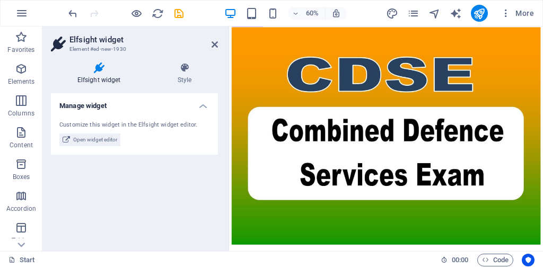
click at [72, 5] on div at bounding box center [125, 13] width 119 height 17
click at [73, 14] on icon "undo" at bounding box center [73, 13] width 12 height 12
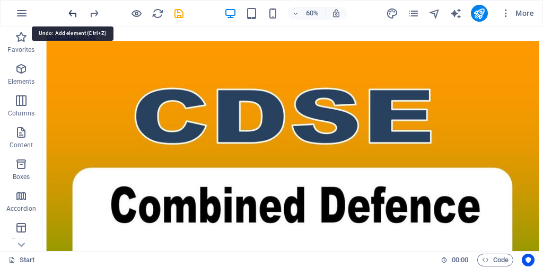
scroll to position [4005, 0]
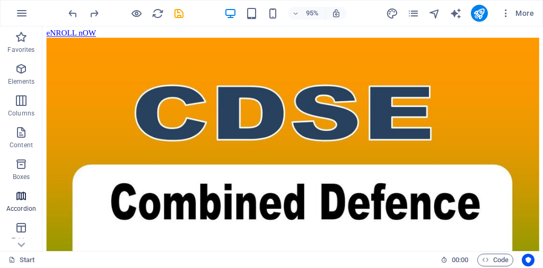
click at [21, 199] on icon "button" at bounding box center [21, 196] width 13 height 13
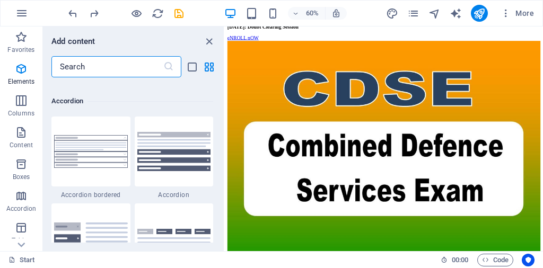
scroll to position [3385, 0]
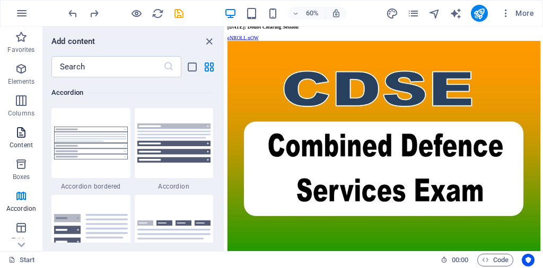
click at [23, 143] on p "Content" at bounding box center [21, 145] width 23 height 8
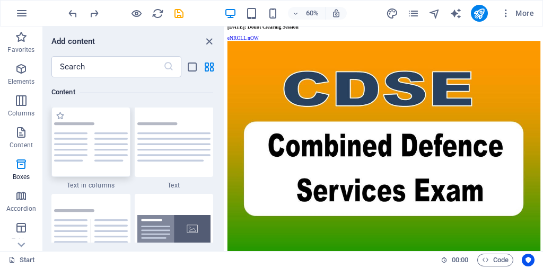
scroll to position [1856, 0]
click at [20, 106] on icon "button" at bounding box center [21, 100] width 13 height 13
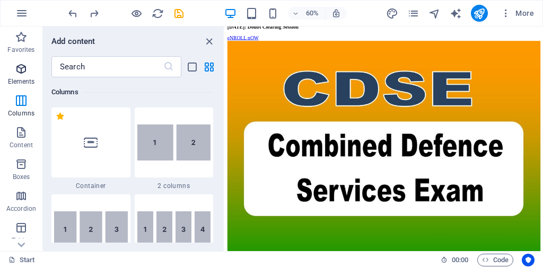
click at [24, 77] on p "Elements" at bounding box center [21, 81] width 27 height 8
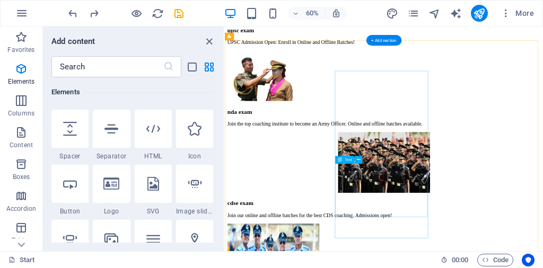
scroll to position [1142, 0]
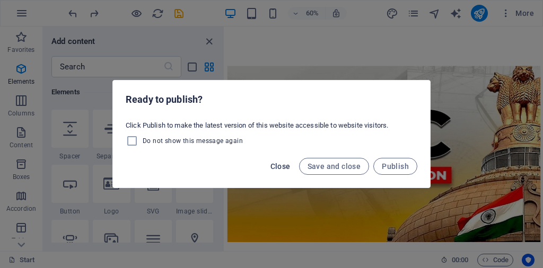
click at [280, 168] on span "Close" at bounding box center [280, 166] width 20 height 8
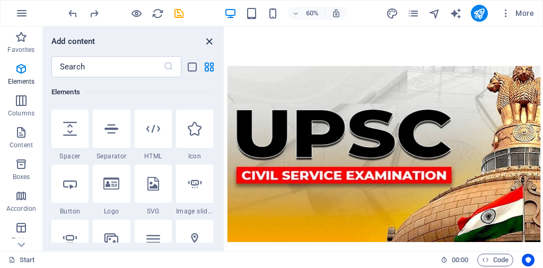
click at [211, 43] on icon "close panel" at bounding box center [209, 42] width 12 height 12
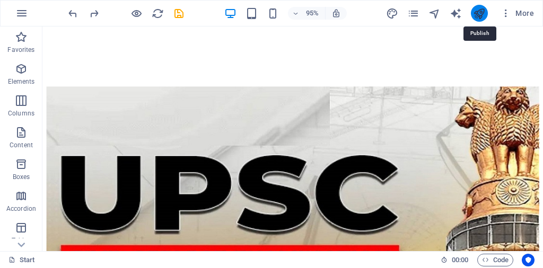
click at [478, 12] on icon "publish" at bounding box center [479, 13] width 12 height 12
checkbox input "false"
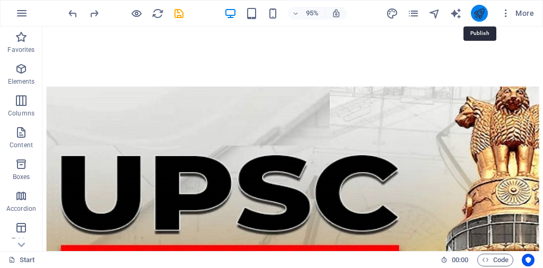
checkbox input "false"
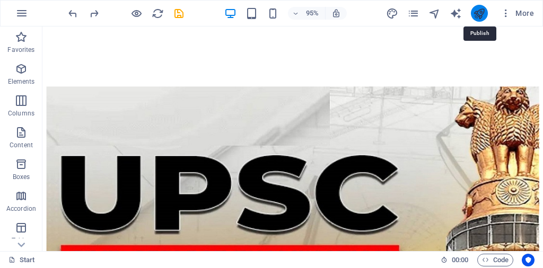
checkbox input "false"
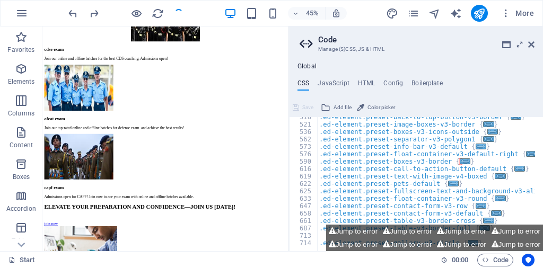
scroll to position [1903, 0]
